Goal: Task Accomplishment & Management: Complete application form

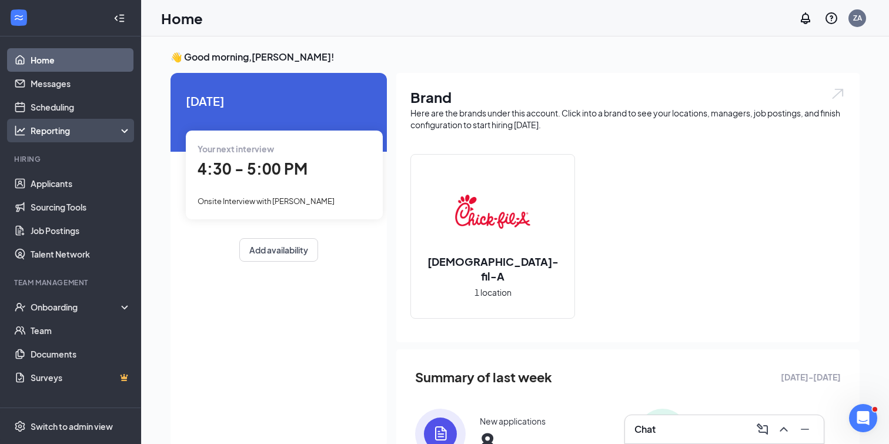
click at [75, 135] on div "Reporting" at bounding box center [81, 131] width 101 height 12
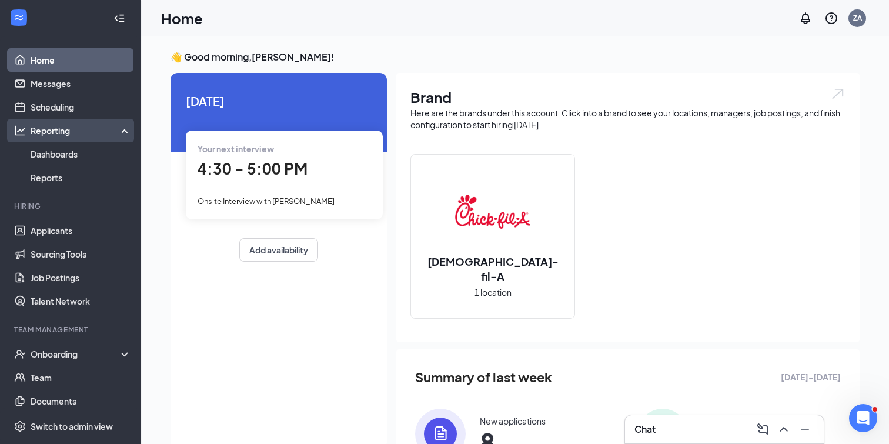
click at [72, 133] on div "Reporting" at bounding box center [81, 131] width 101 height 12
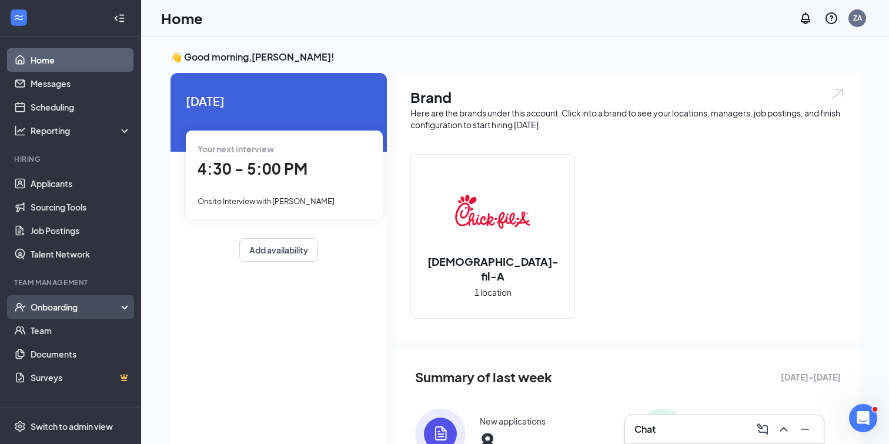
click at [121, 309] on div "Onboarding" at bounding box center [70, 307] width 141 height 24
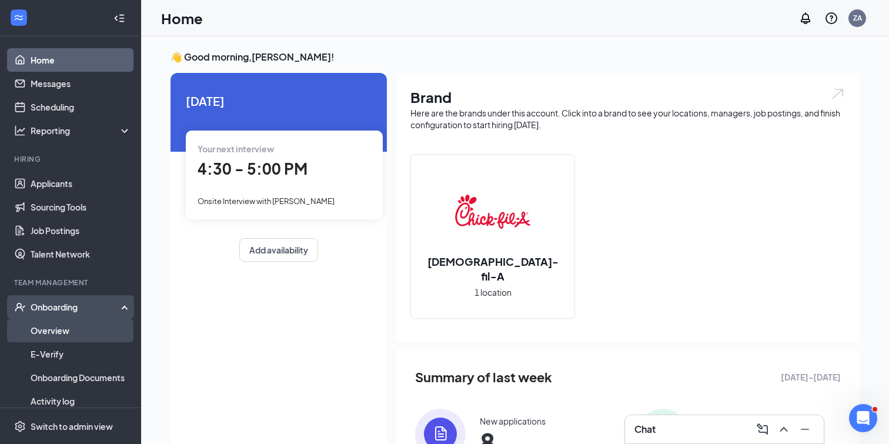
click at [95, 330] on link "Overview" at bounding box center [81, 331] width 101 height 24
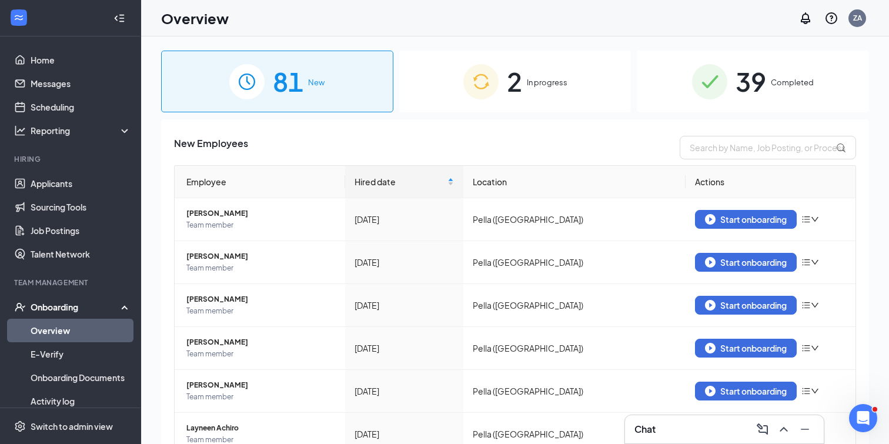
click at [461, 94] on div "2 In progress" at bounding box center [515, 82] width 232 height 62
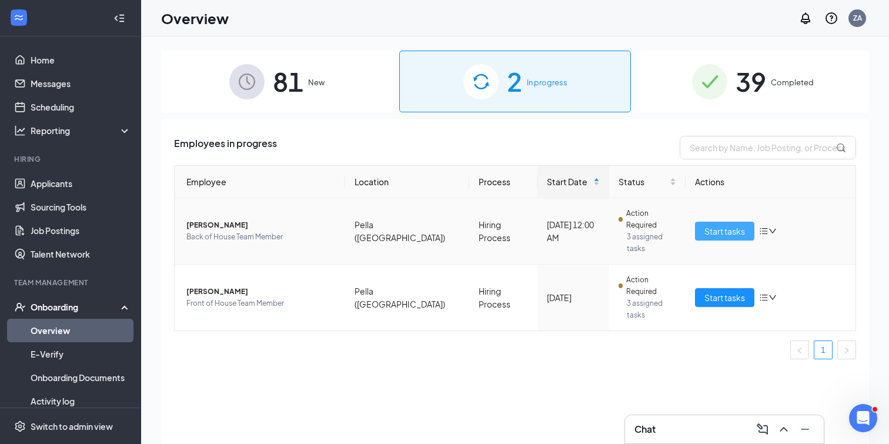
click at [703, 222] on button "Start tasks" at bounding box center [724, 231] width 59 height 19
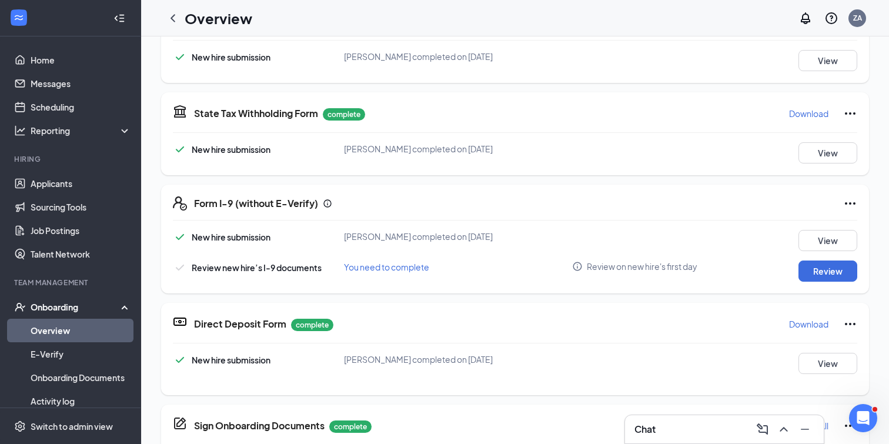
scroll to position [396, 0]
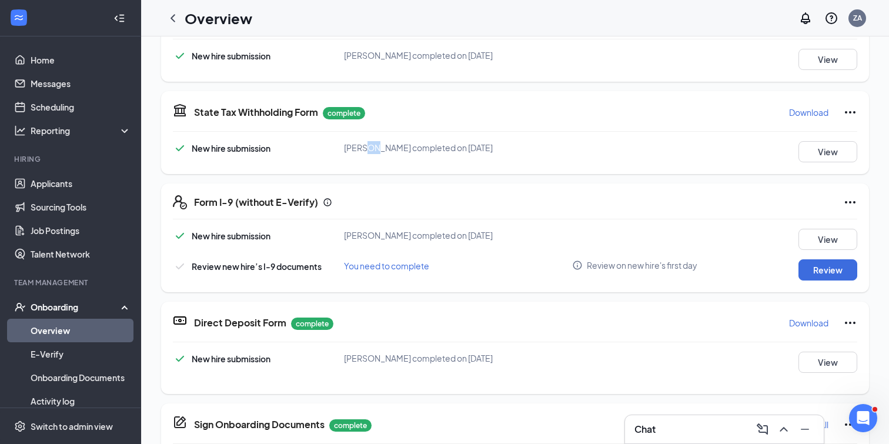
drag, startPoint x: 368, startPoint y: 153, endPoint x: 362, endPoint y: 153, distance: 6.5
click at [362, 153] on div "[PERSON_NAME] completed on [DATE]" at bounding box center [458, 147] width 228 height 13
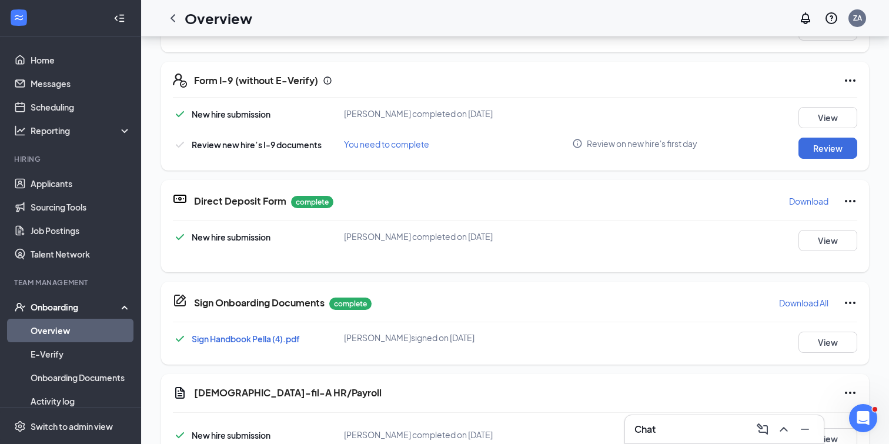
scroll to position [99, 0]
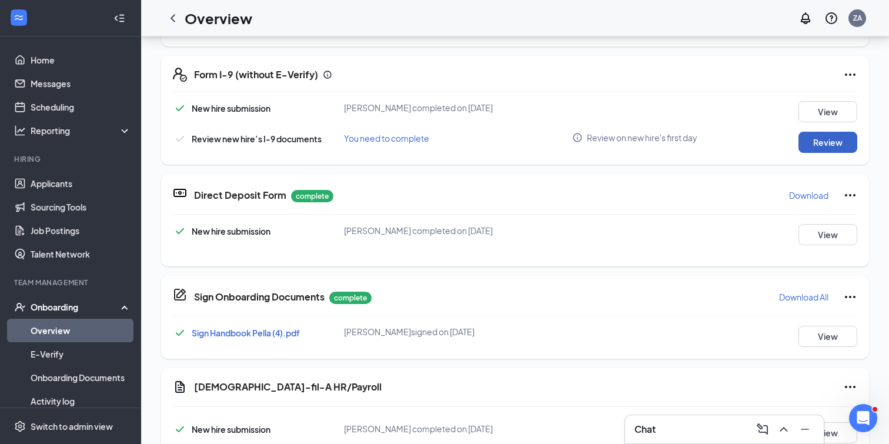
click at [823, 145] on button "Review" at bounding box center [827, 142] width 59 height 21
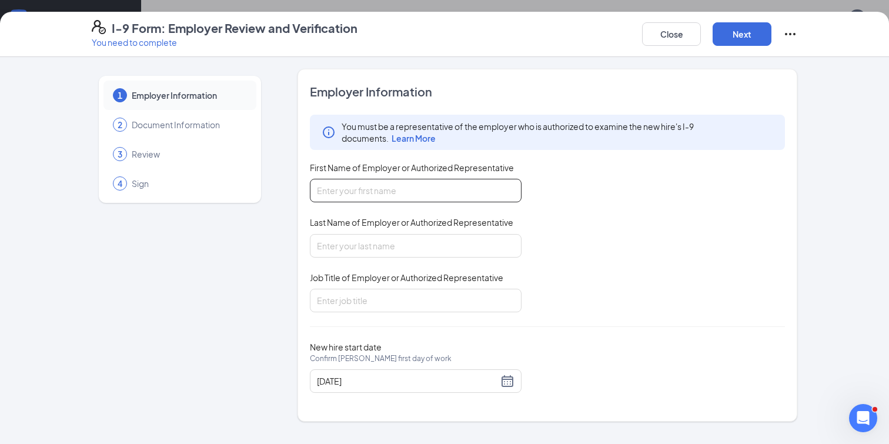
click at [383, 188] on input "First Name of Employer or Authorized Representative" at bounding box center [416, 191] width 212 height 24
type input "[PERSON_NAME]"
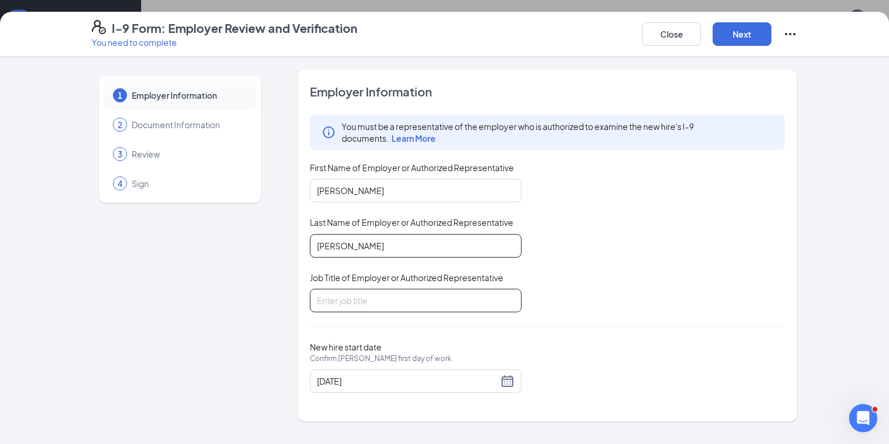
type input "[PERSON_NAME]"
click at [366, 301] on input "Job Title of Employer or Authorized Representative" at bounding box center [416, 301] width 212 height 24
type input "Owner/Operator"
click at [573, 316] on div "Employer Information You must be a representative of the employer who is author…" at bounding box center [547, 244] width 475 height 323
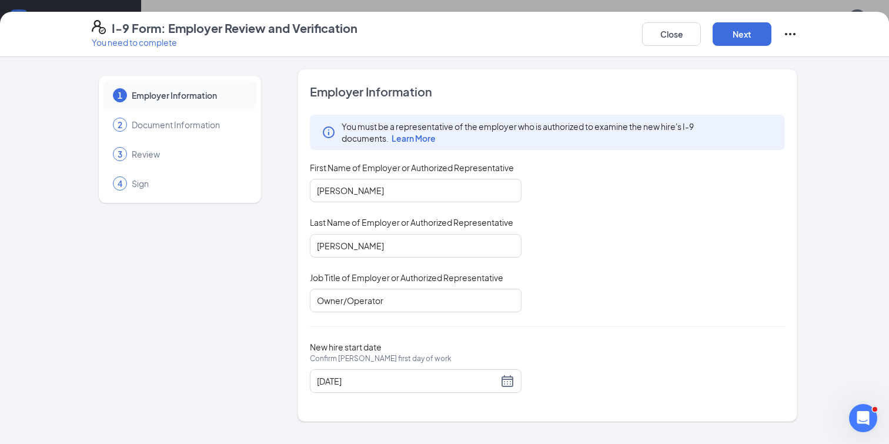
scroll to position [178, 0]
click at [750, 43] on button "Next" at bounding box center [741, 34] width 59 height 24
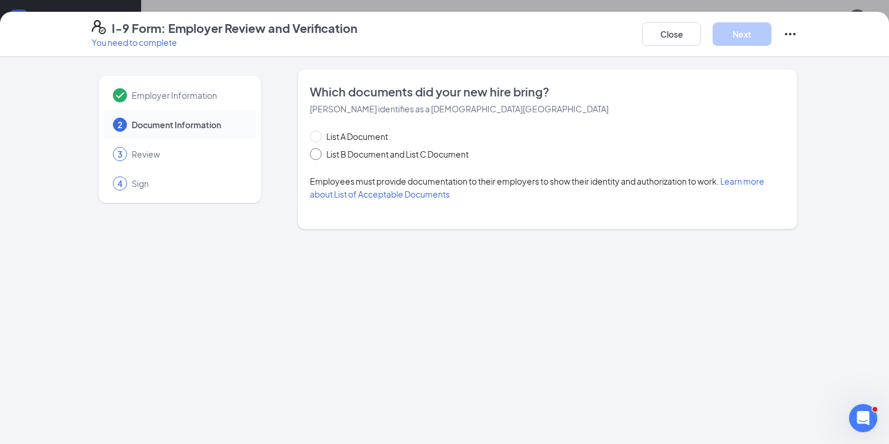
click at [356, 157] on span "List B Document and List C Document" at bounding box center [398, 154] width 152 height 13
click at [318, 156] on input "List B Document and List C Document" at bounding box center [314, 152] width 8 height 8
radio input "true"
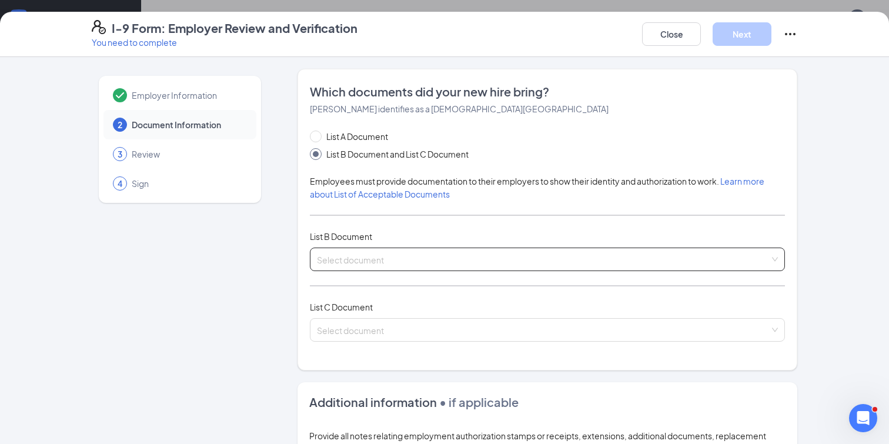
click at [353, 251] on div "Select document" at bounding box center [547, 259] width 475 height 24
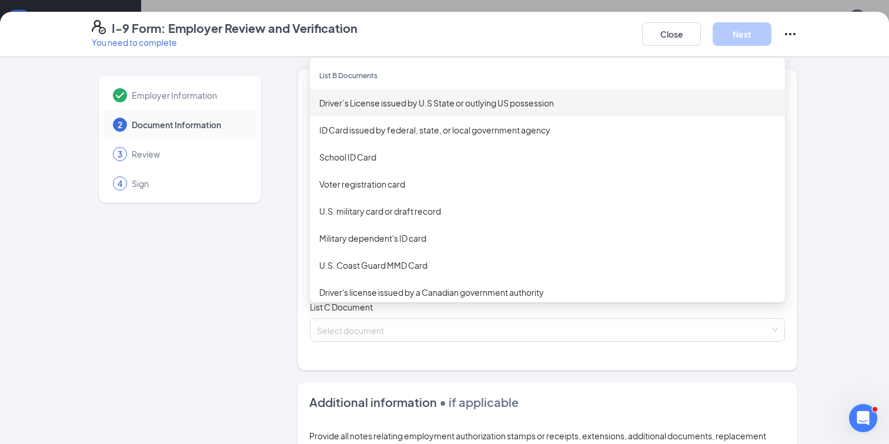
click at [398, 105] on div "Driver’s License issued by U.S State or outlying US possession" at bounding box center [547, 102] width 456 height 13
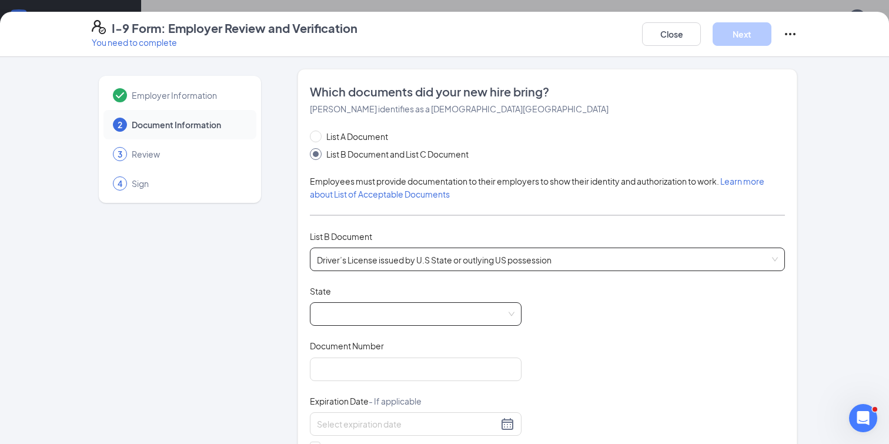
click at [342, 303] on span at bounding box center [416, 314] width 198 height 22
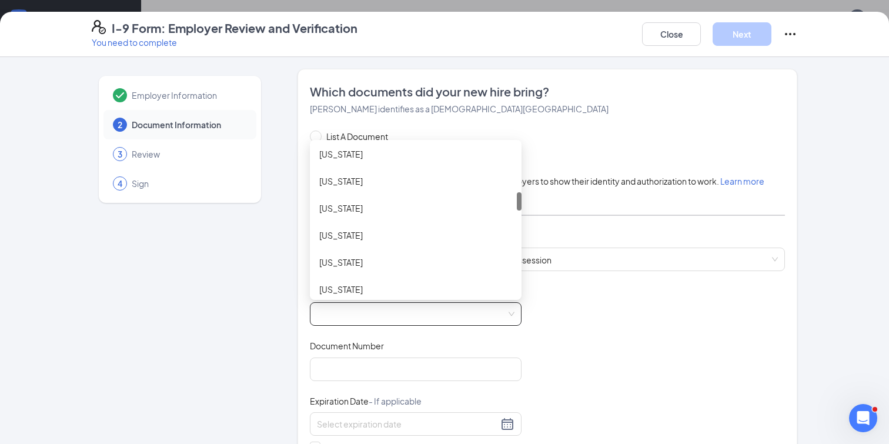
scroll to position [387, 0]
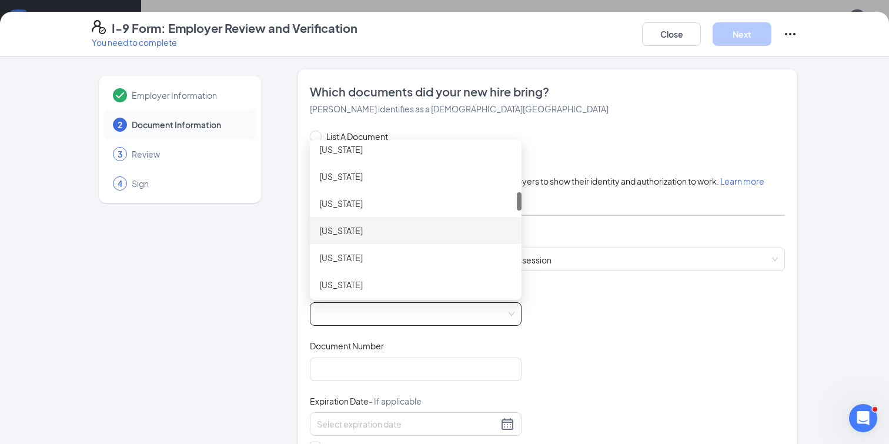
click at [377, 222] on div "Iowa" at bounding box center [416, 230] width 212 height 27
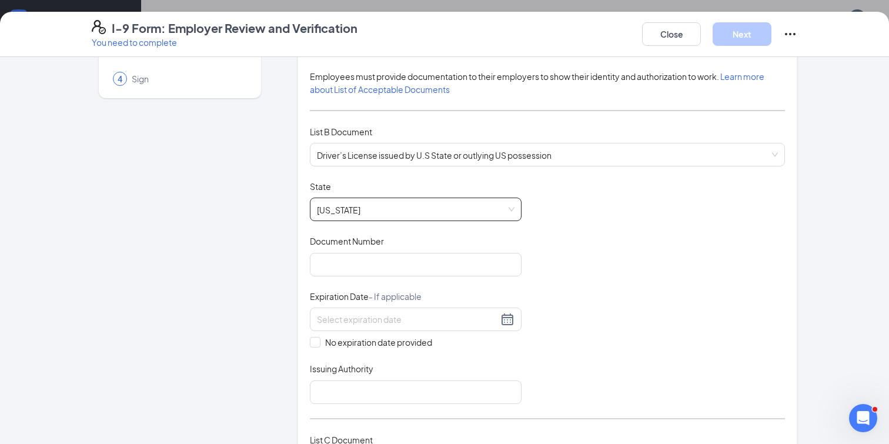
scroll to position [106, 0]
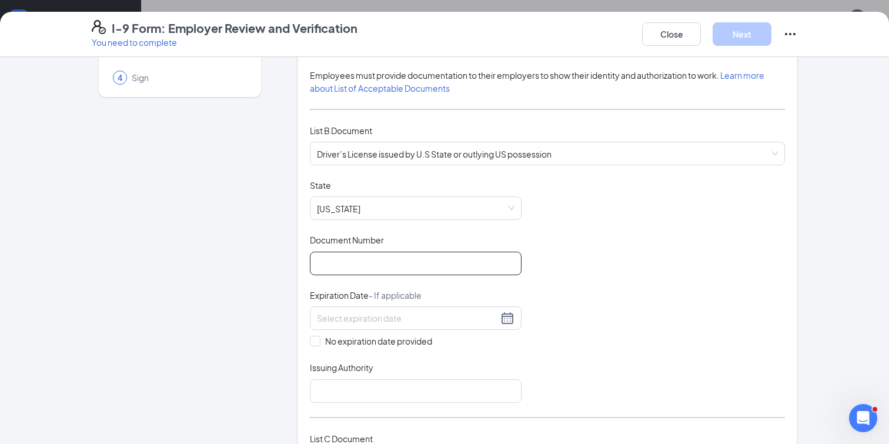
click at [413, 263] on input "Document Number" at bounding box center [416, 264] width 212 height 24
type input "763AX4271"
click at [425, 324] on div at bounding box center [416, 318] width 212 height 24
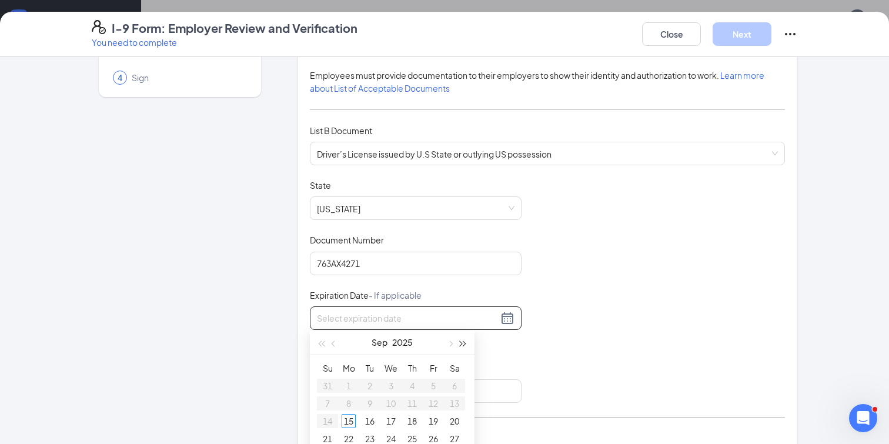
click at [461, 344] on button "button" at bounding box center [463, 342] width 13 height 24
click at [323, 346] on button "button" at bounding box center [320, 342] width 13 height 24
click at [447, 343] on span "button" at bounding box center [450, 344] width 6 height 6
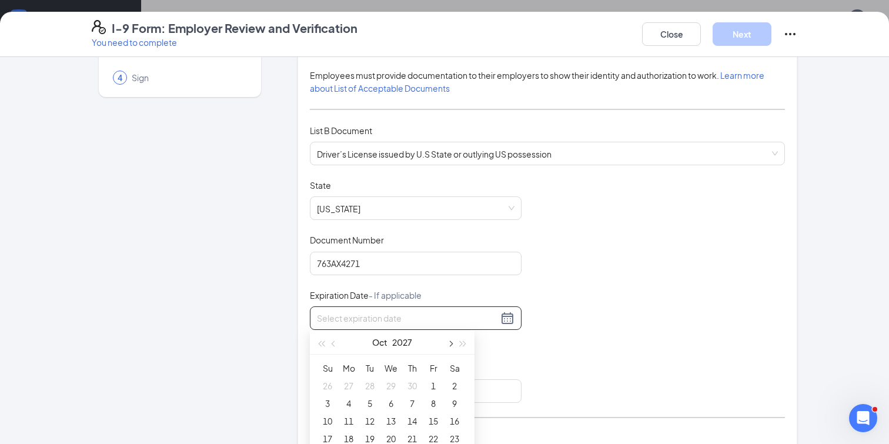
click at [447, 343] on span "button" at bounding box center [450, 344] width 6 height 6
click at [337, 345] on button "button" at bounding box center [333, 342] width 13 height 24
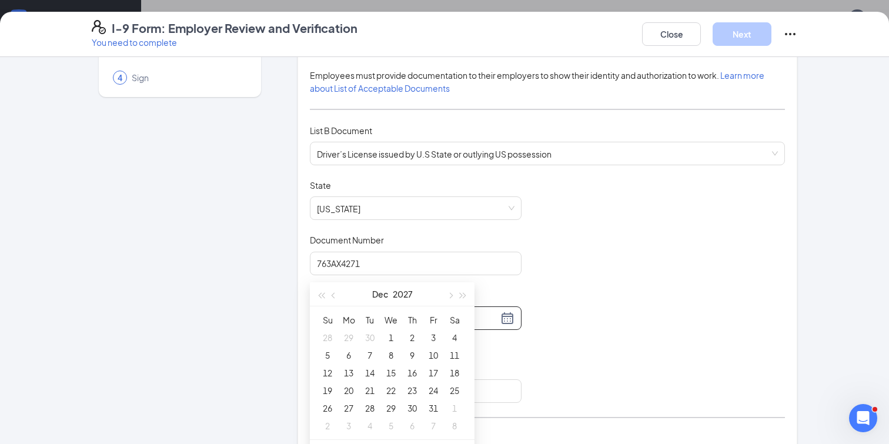
scroll to position [246, 0]
type input "12/07/2027"
click at [369, 329] on div "7" at bounding box center [370, 335] width 14 height 14
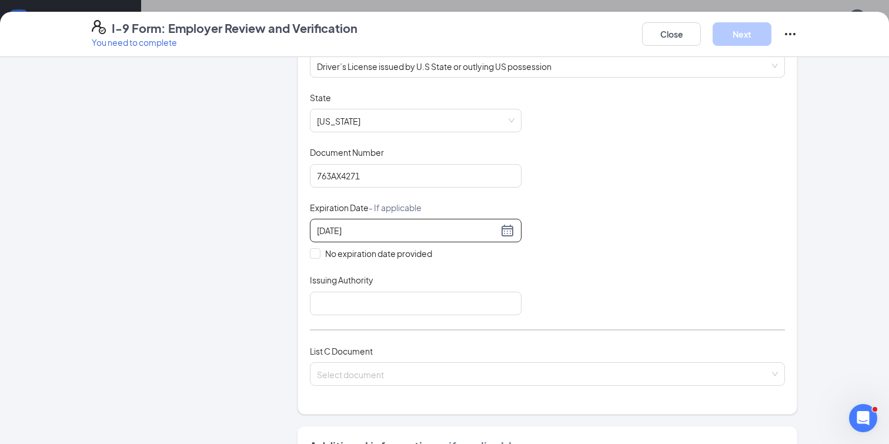
scroll to position [196, 0]
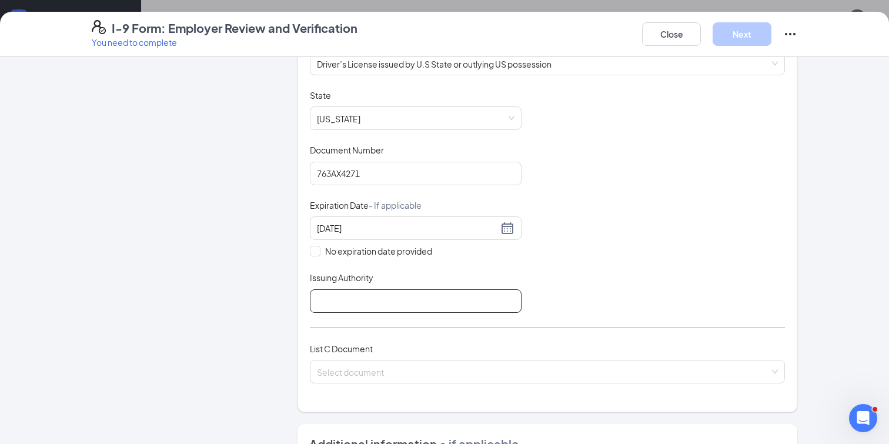
click at [457, 295] on input "Issuing Authority" at bounding box center [416, 301] width 212 height 24
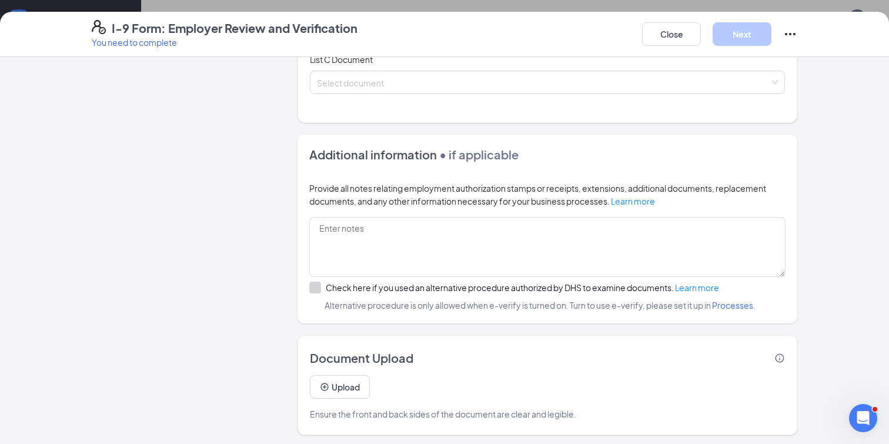
scroll to position [255, 0]
type input "State of Iowa"
click at [349, 394] on button "Upload" at bounding box center [340, 387] width 60 height 24
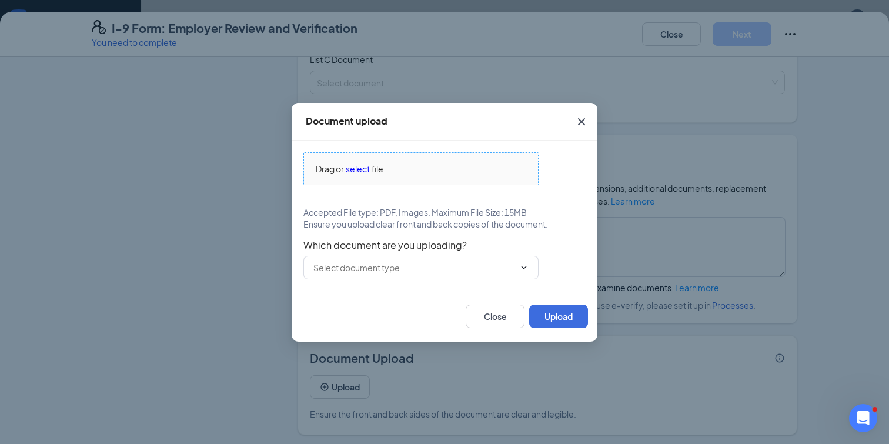
click at [360, 163] on span "select" at bounding box center [358, 168] width 24 height 13
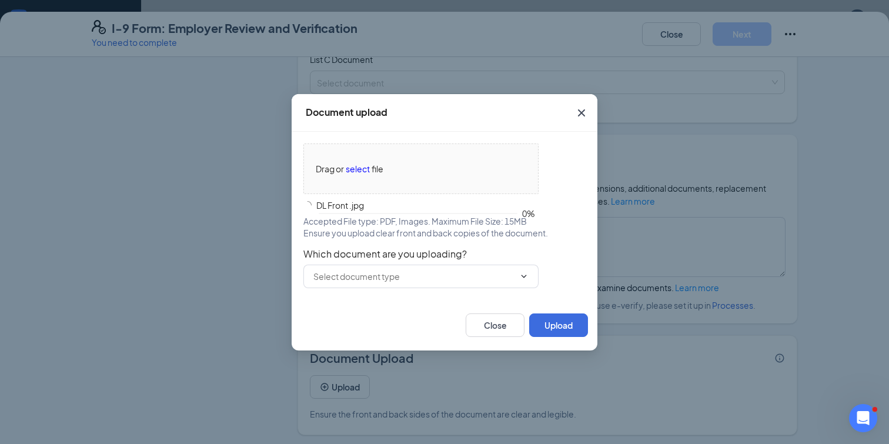
click at [390, 288] on div "Drag or select file DL Front .jpg 0% Accepted File type: PDF, Images. Maximum F…" at bounding box center [445, 216] width 306 height 168
click at [390, 279] on input "text" at bounding box center [413, 276] width 201 height 13
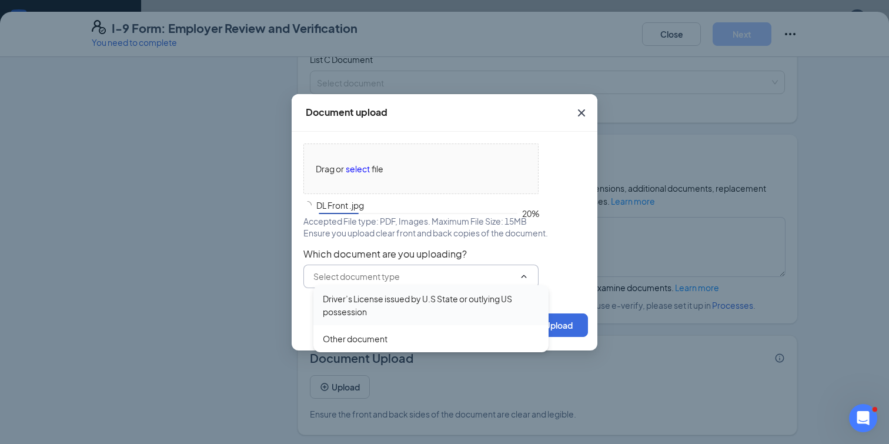
click at [385, 302] on div "Driver’s License issued by U.S State or outlying US possession" at bounding box center [431, 305] width 216 height 26
type input "Driver’s License issued by U.S State or outlying US possession"
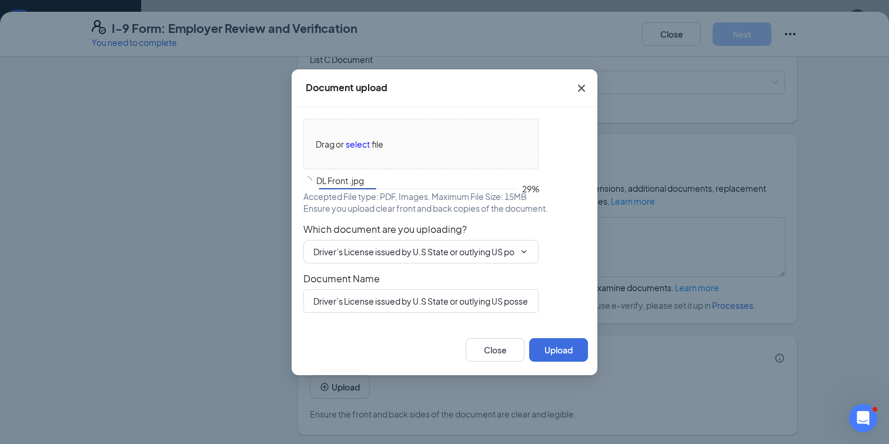
scroll to position [314, 0]
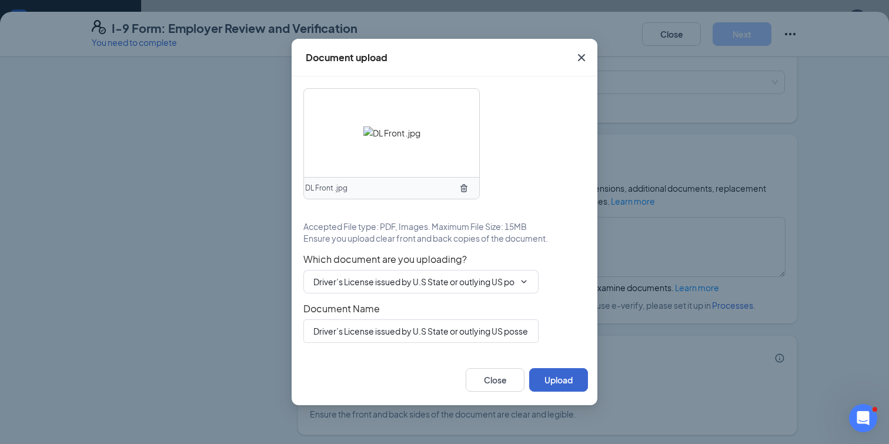
click at [559, 358] on div "Close Upload" at bounding box center [445, 379] width 306 height 51
click at [556, 383] on button "Upload" at bounding box center [558, 380] width 59 height 24
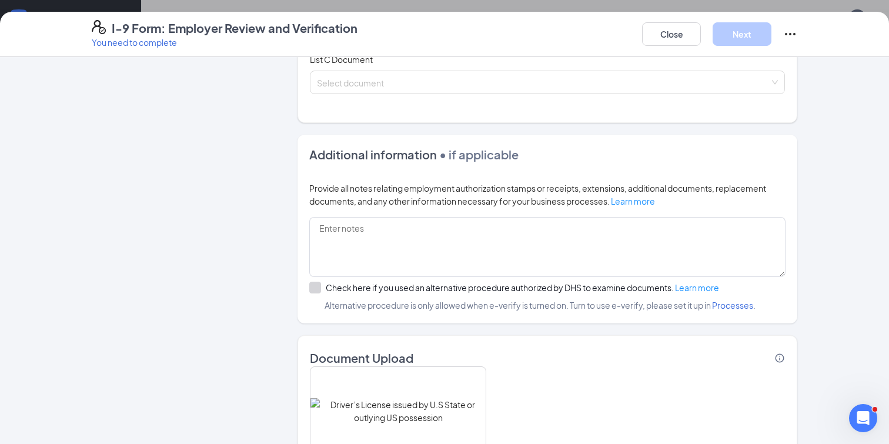
scroll to position [596, 0]
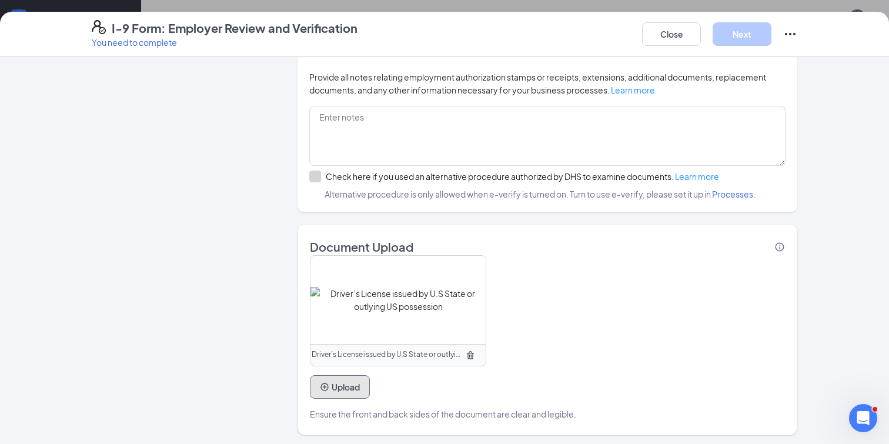
click at [337, 387] on button "Upload" at bounding box center [340, 387] width 60 height 24
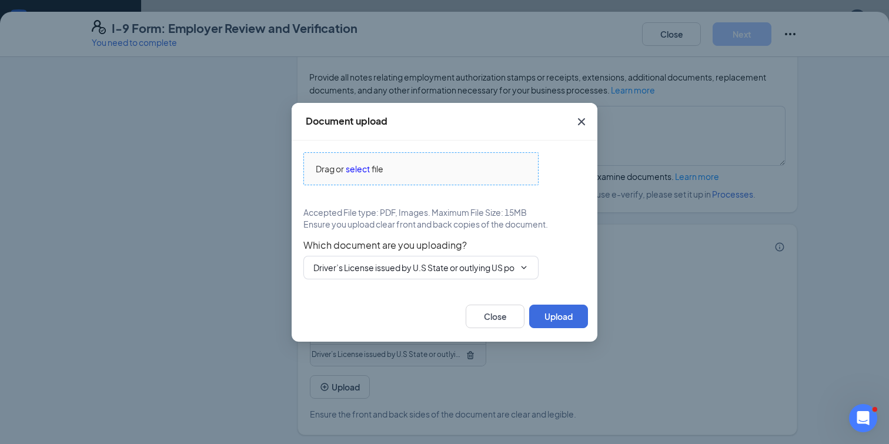
click at [349, 165] on span "select" at bounding box center [358, 168] width 24 height 13
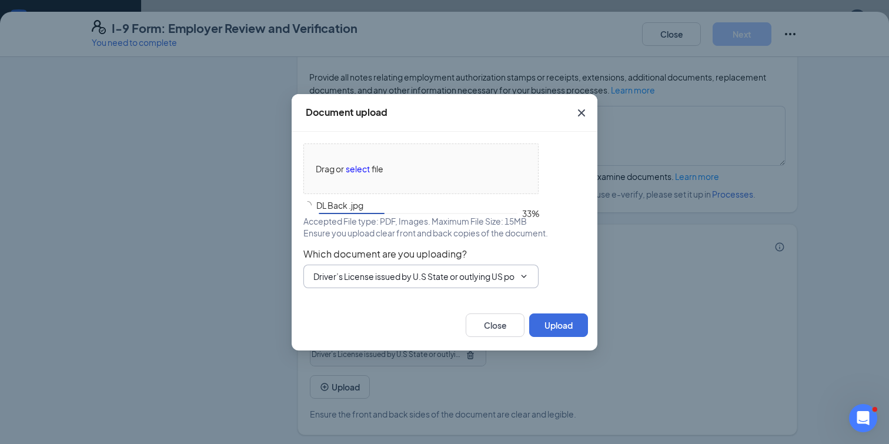
click at [367, 269] on span "Driver’s License issued by U.S State or outlying US possession Driver’s License…" at bounding box center [420, 277] width 235 height 24
click at [369, 280] on input "Driver’s License issued by U.S State or outlying US possession" at bounding box center [413, 276] width 201 height 13
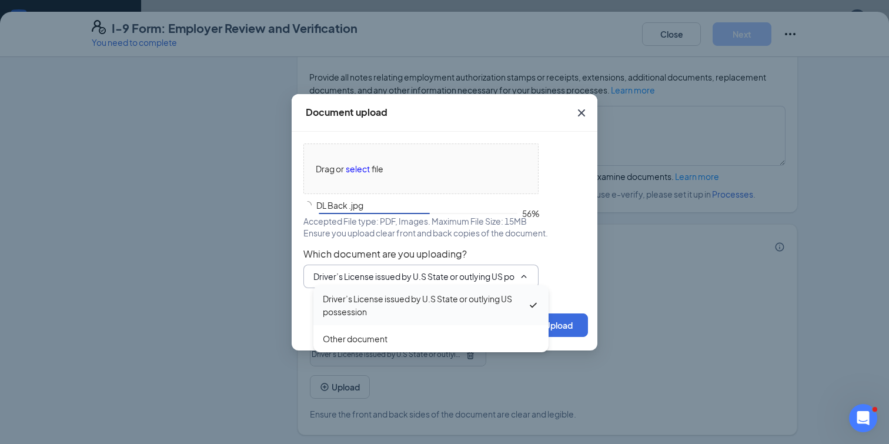
click at [366, 294] on div "Driver’s License issued by U.S State or outlying US possession" at bounding box center [425, 305] width 205 height 26
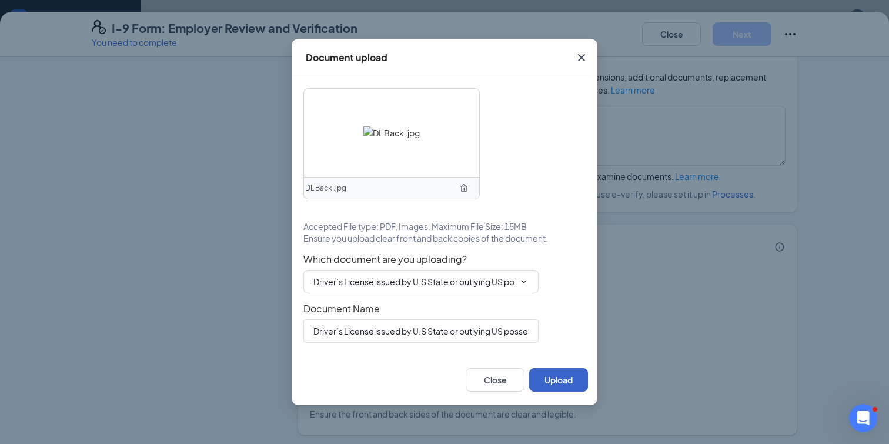
click at [568, 385] on button "Upload" at bounding box center [558, 380] width 59 height 24
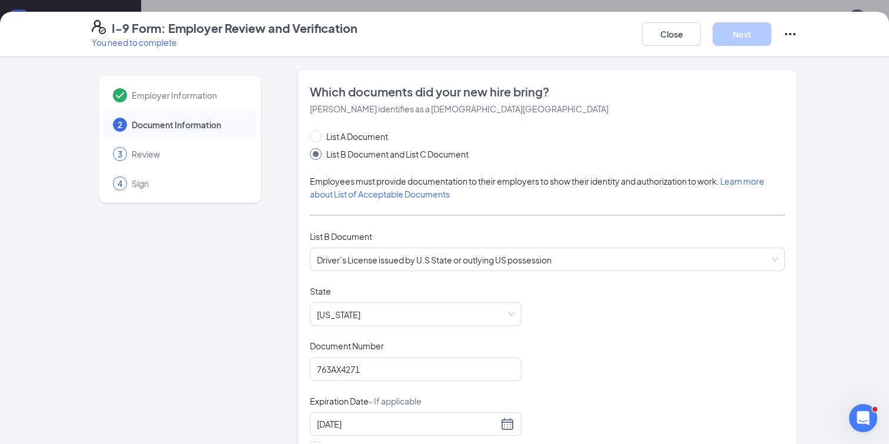
scroll to position [0, 0]
click at [593, 3] on div "I-9 Form: Employer Review and Verification You need to complete Close Next Empl…" at bounding box center [444, 222] width 889 height 444
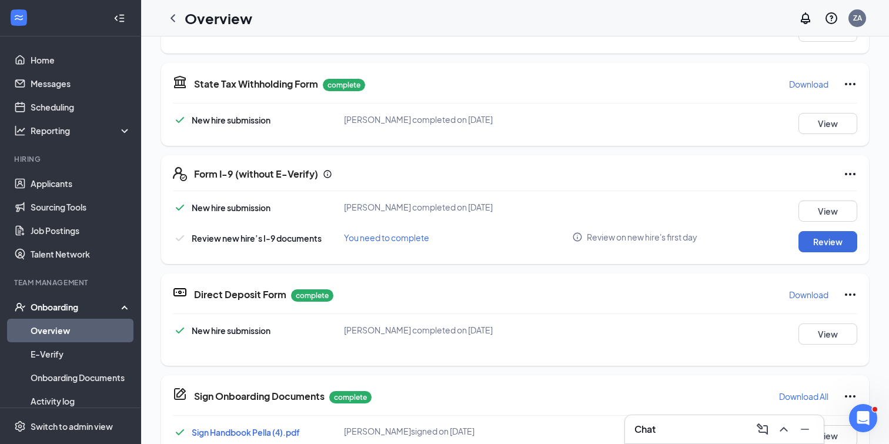
scroll to position [15, 0]
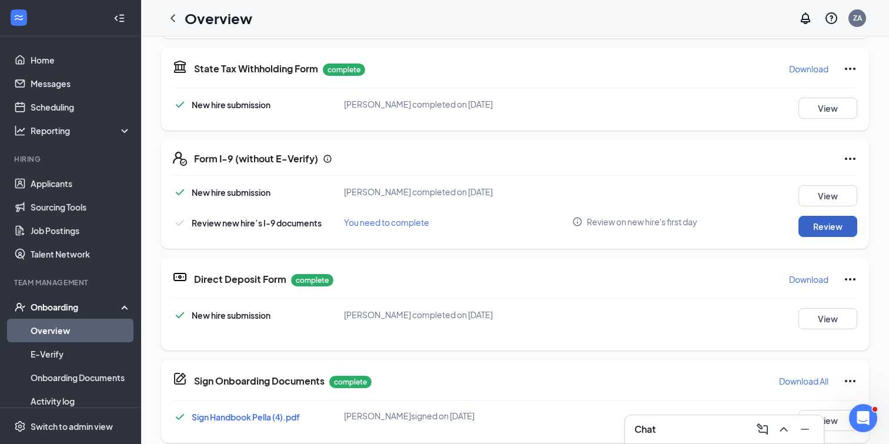
click at [812, 228] on button "Review" at bounding box center [827, 226] width 59 height 21
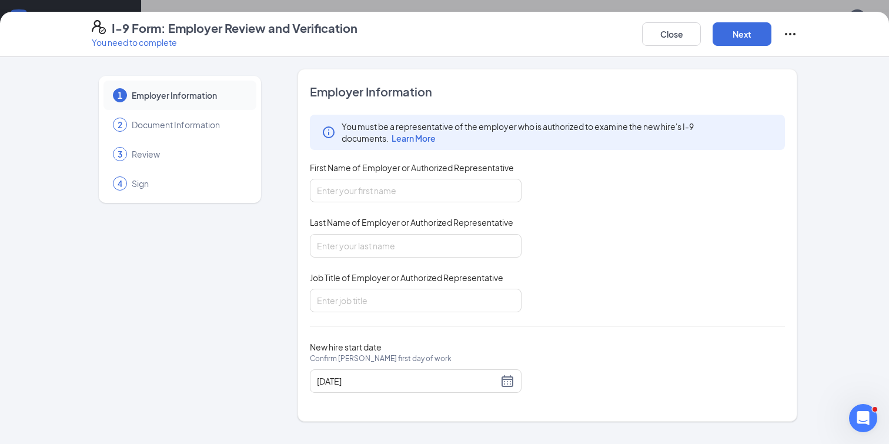
scroll to position [0, 0]
click at [195, 126] on span "Document Information" at bounding box center [188, 125] width 113 height 12
click at [420, 188] on input "First Name of Employer or Authorized Representative" at bounding box center [416, 191] width 212 height 24
type input "[PERSON_NAME]"
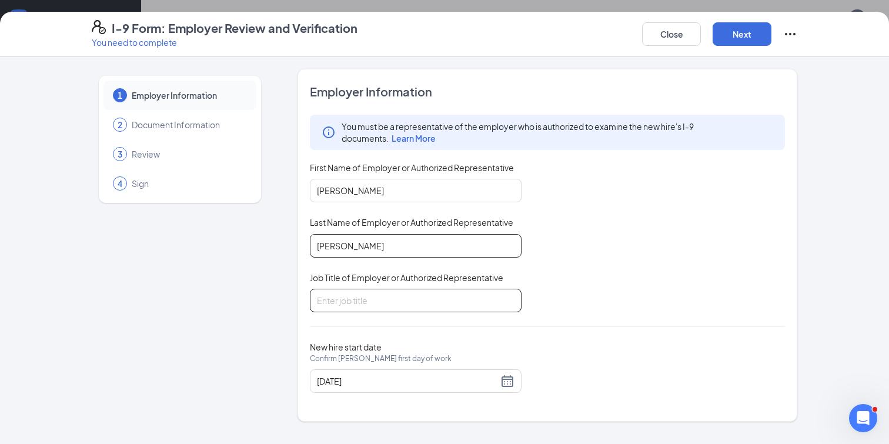
type input "[PERSON_NAME]"
click at [366, 305] on input "Job Title of Employer or Authorized Representative" at bounding box center [416, 301] width 212 height 24
type input "Owner/Operator"
click at [747, 44] on button "Next" at bounding box center [741, 34] width 59 height 24
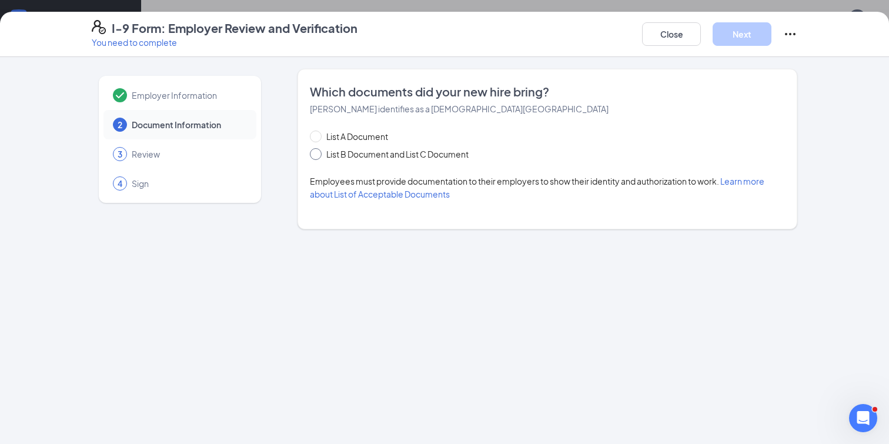
click at [357, 150] on span "List B Document and List C Document" at bounding box center [398, 154] width 152 height 13
click at [318, 150] on input "List B Document and List C Document" at bounding box center [314, 152] width 8 height 8
radio input "true"
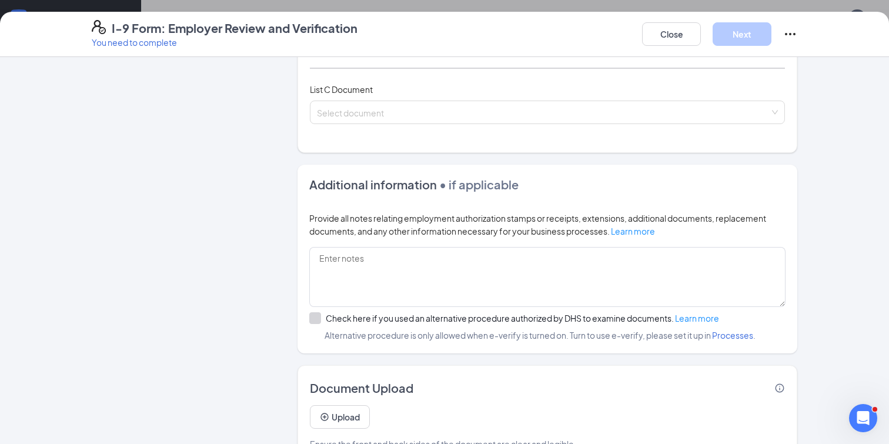
scroll to position [249, 0]
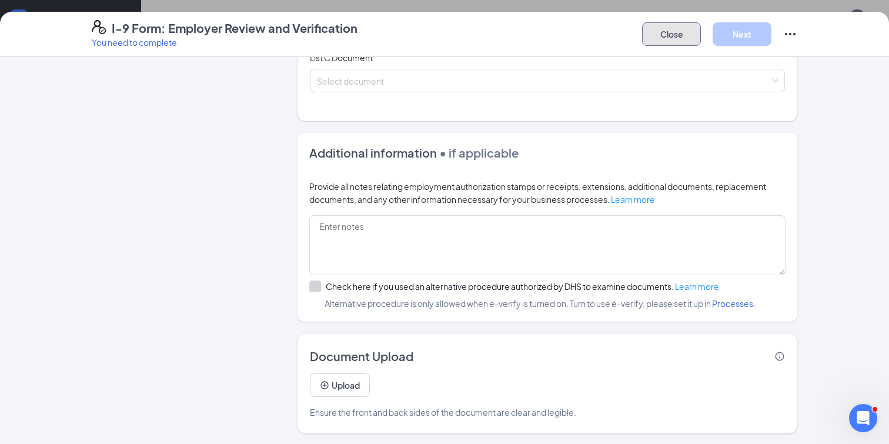
click at [672, 38] on button "Close" at bounding box center [671, 34] width 59 height 24
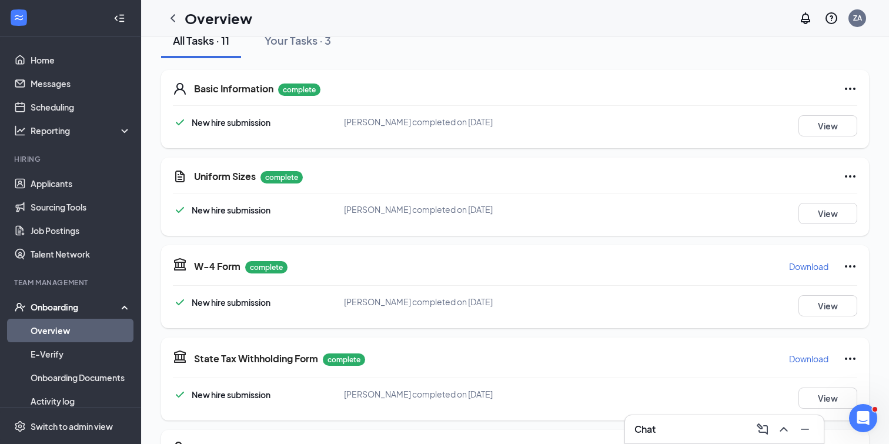
scroll to position [159, 0]
